Goal: Find specific page/section: Find specific page/section

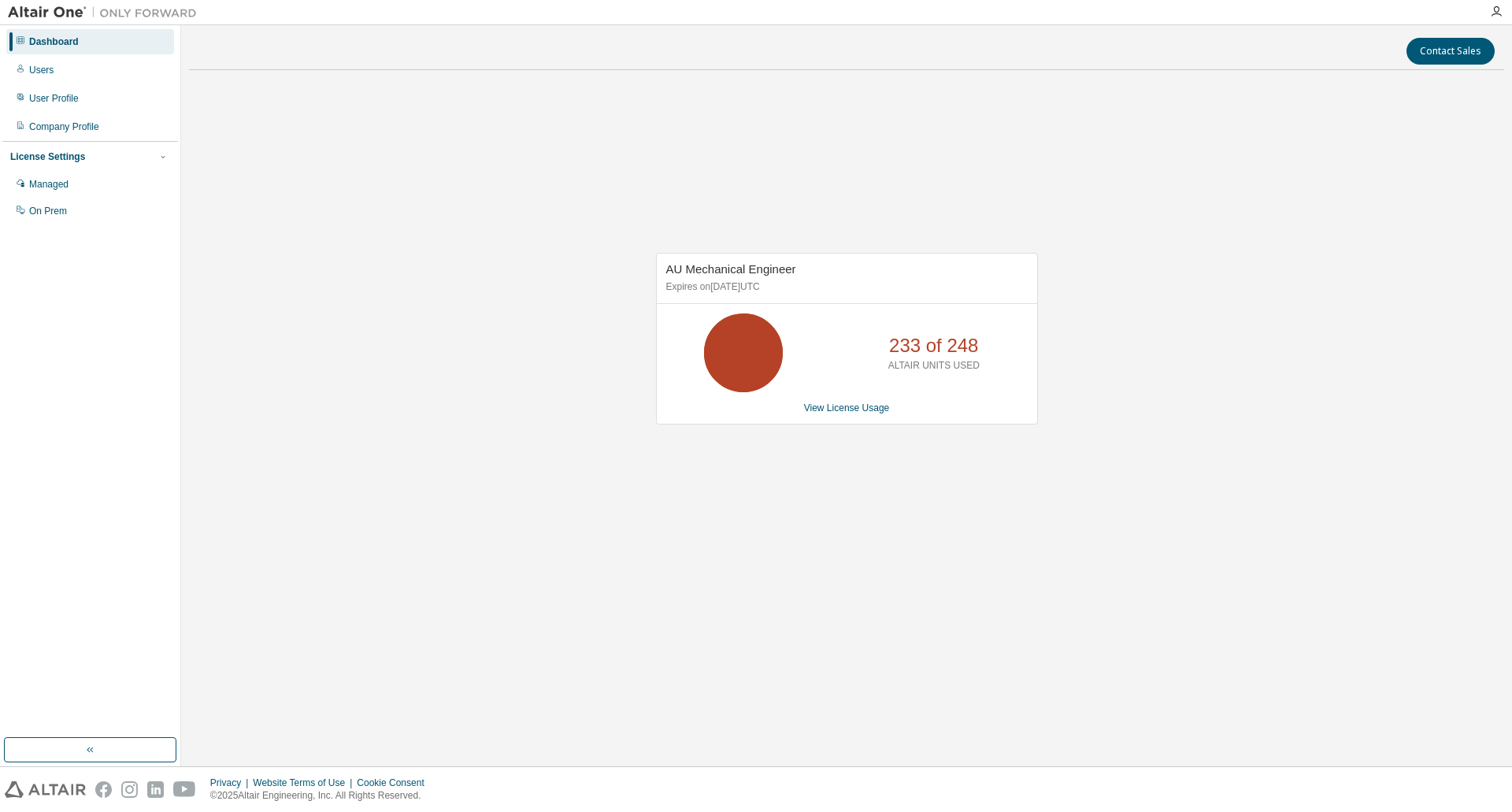
click at [475, 357] on div "AU Mechanical Engineer Expires on March 31, 2026 UTC 233 of 248 ALTAIR UNITS US…" at bounding box center [846, 346] width 1315 height 527
click at [46, 46] on div "Dashboard" at bounding box center [54, 42] width 50 height 13
click at [662, 474] on div "AU Mechanical Engineer Expires on March 31, 2026 UTC 233 of 248 ALTAIR UNITS US…" at bounding box center [846, 346] width 1315 height 527
